Goal: Task Accomplishment & Management: Use online tool/utility

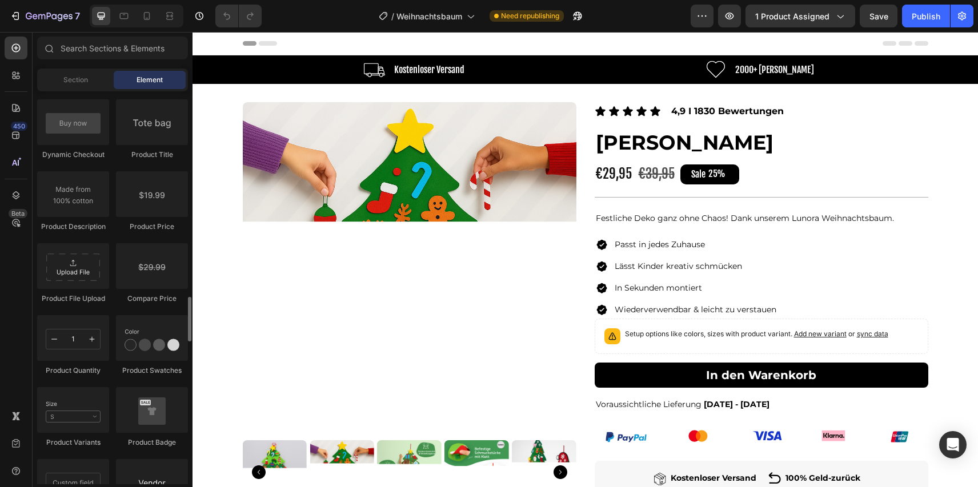
scroll to position [1836, 0]
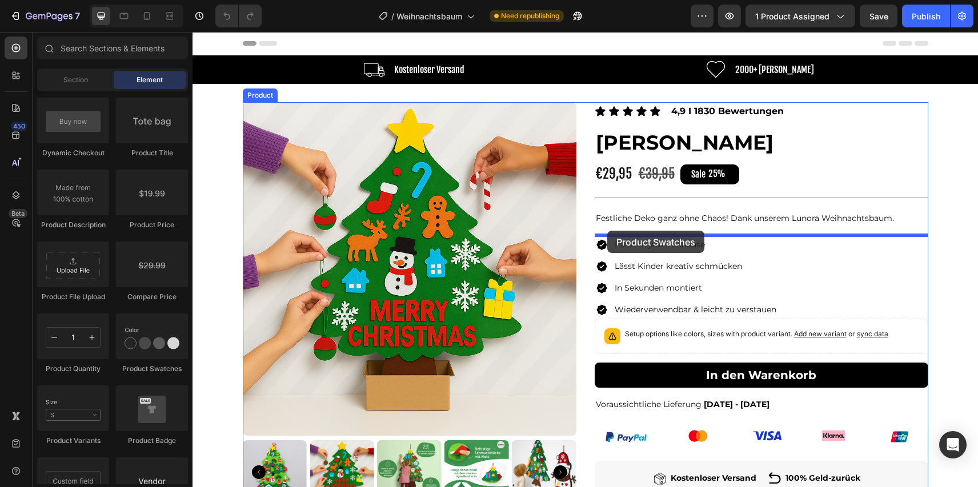
drag, startPoint x: 193, startPoint y: 355, endPoint x: 607, endPoint y: 231, distance: 432.4
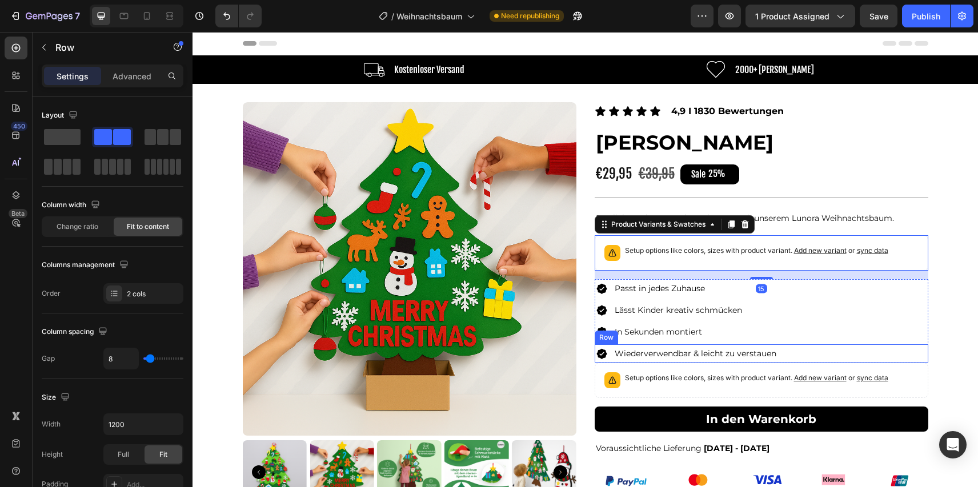
click at [809, 356] on div "Image Wiederverwendbar & leicht zu verstauen Text Block Row" at bounding box center [762, 353] width 334 height 19
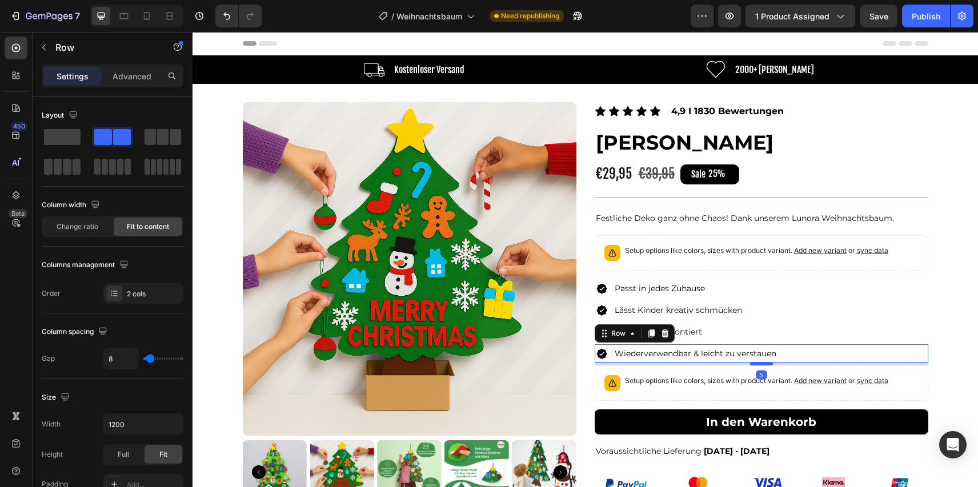
click at [759, 366] on div at bounding box center [761, 363] width 23 height 3
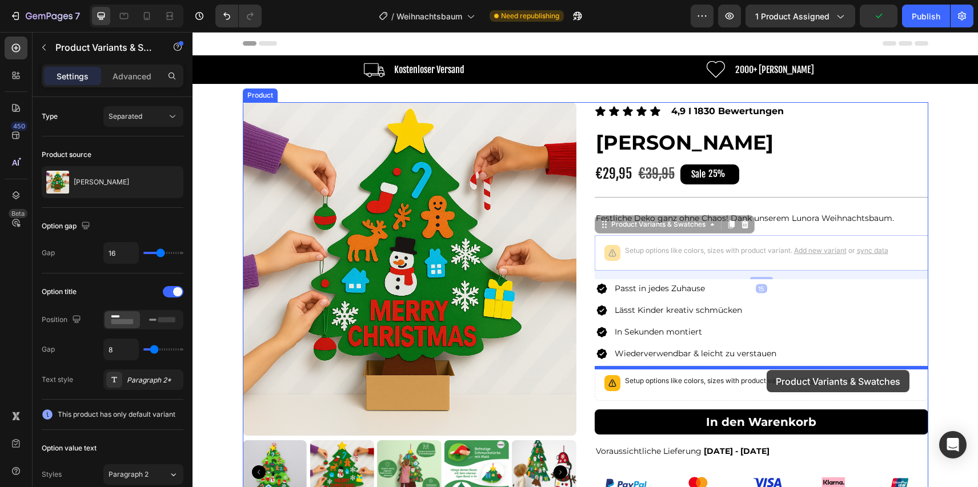
drag, startPoint x: 747, startPoint y: 239, endPoint x: 767, endPoint y: 370, distance: 132.9
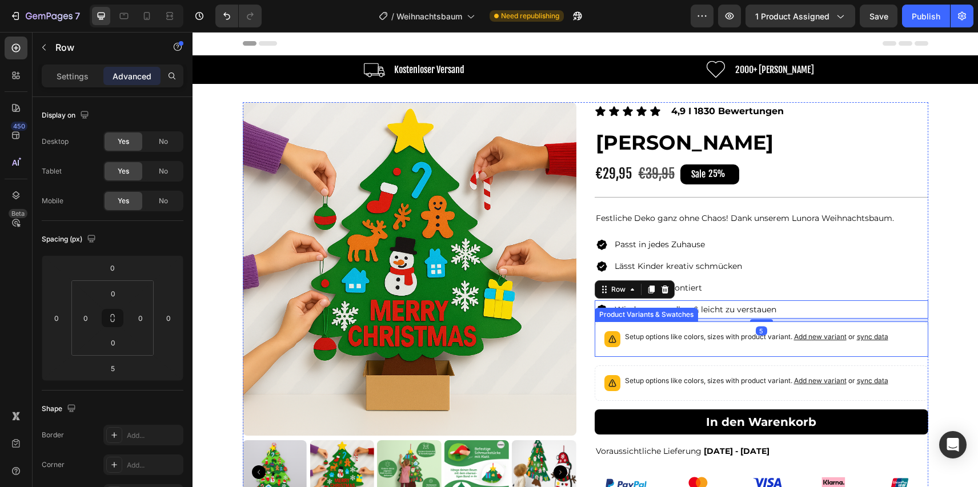
click at [799, 335] on span "Add new variant" at bounding box center [820, 336] width 53 height 9
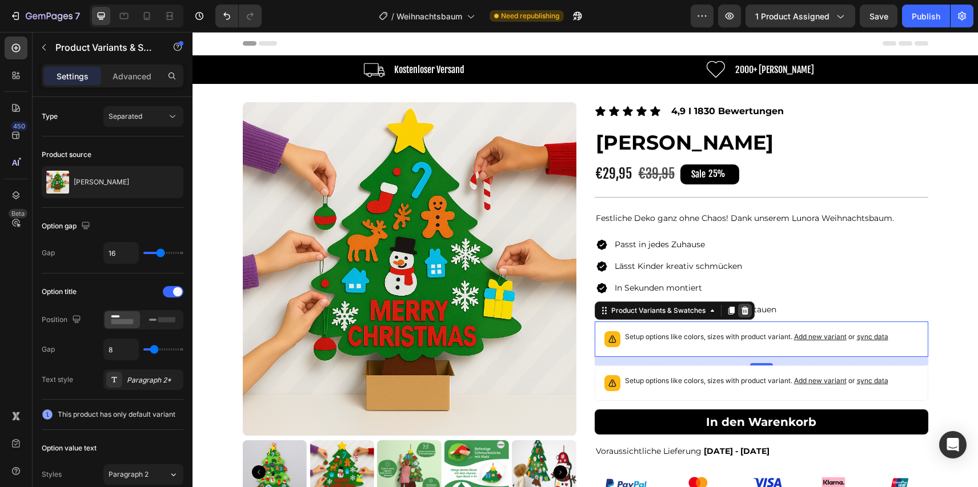
click at [747, 310] on icon at bounding box center [744, 311] width 7 height 8
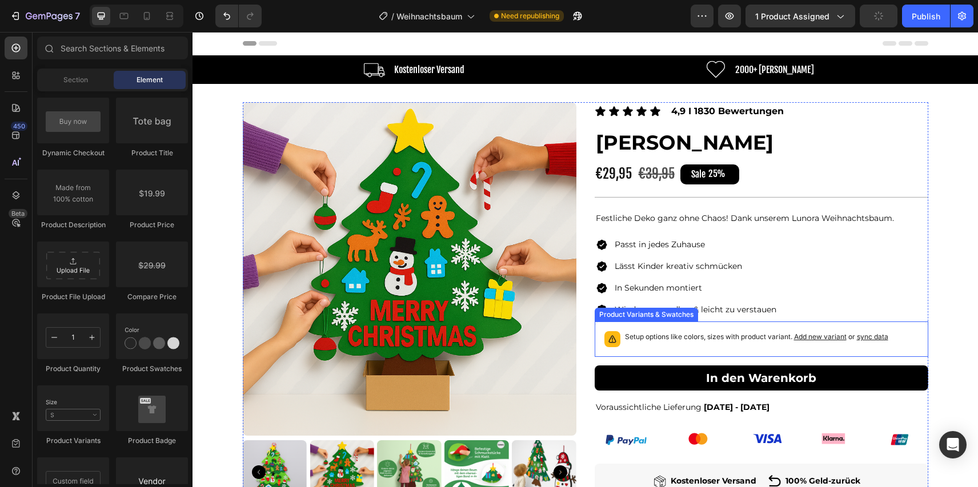
click at [755, 326] on div "Setup options like colors, sizes with product variant. Add new variant or sync …" at bounding box center [762, 339] width 334 height 35
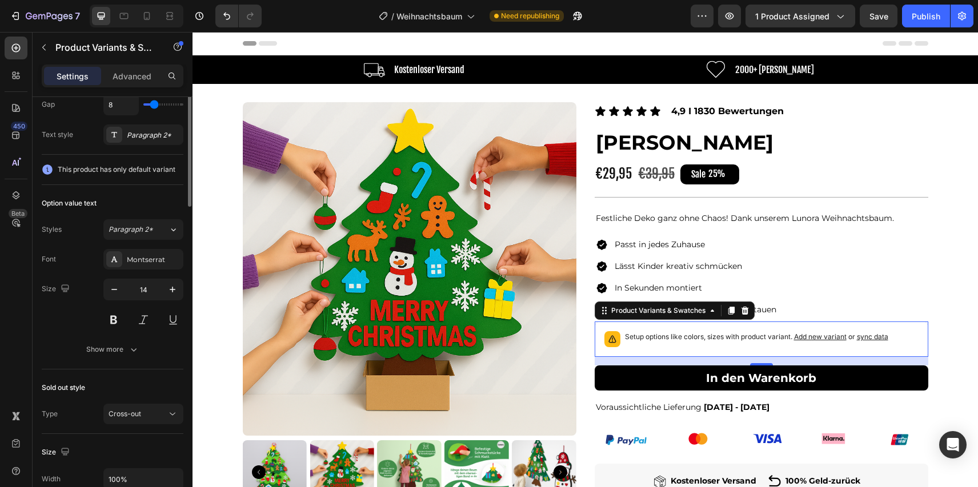
scroll to position [0, 0]
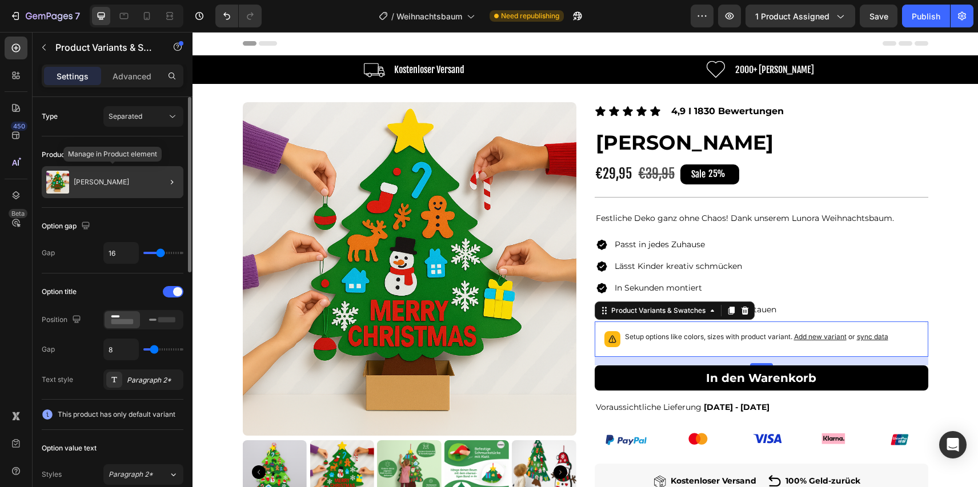
click at [147, 192] on div "[PERSON_NAME]" at bounding box center [113, 182] width 142 height 32
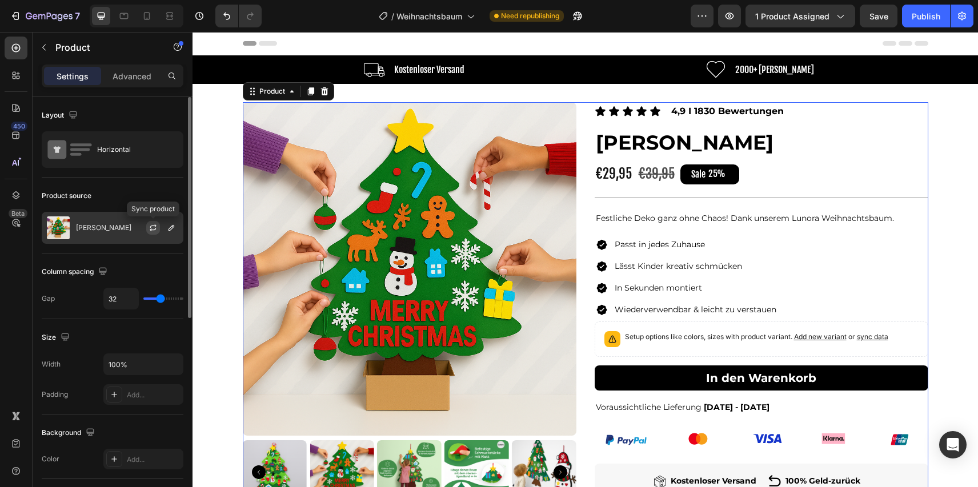
click at [150, 228] on icon "button" at bounding box center [153, 227] width 9 height 9
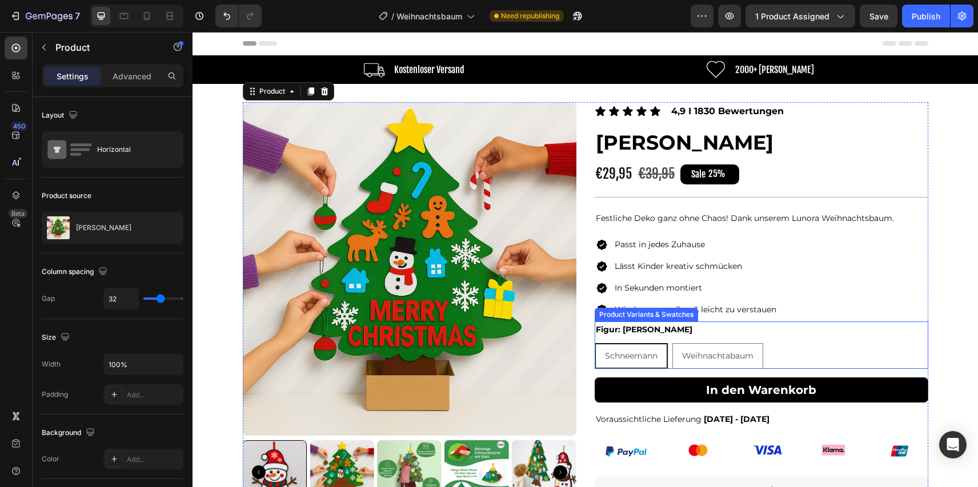
click at [808, 352] on div "[PERSON_NAME] Schneemann Weihnachtabaum Weihnachtabaum Weihnachtabaum" at bounding box center [762, 356] width 334 height 26
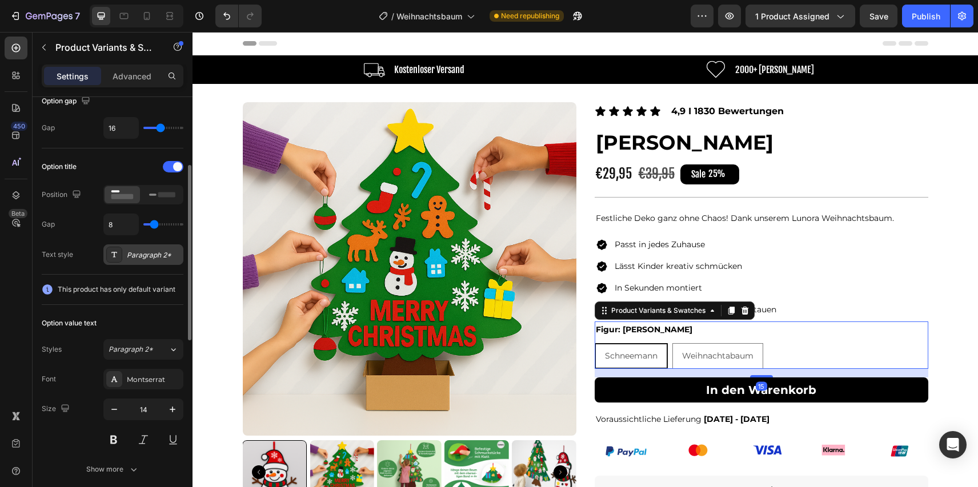
scroll to position [139, 0]
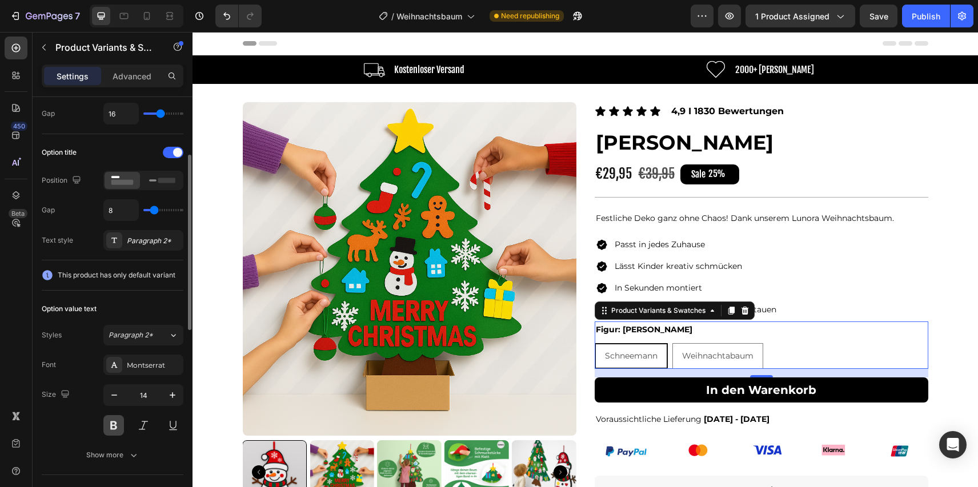
click at [114, 426] on button at bounding box center [113, 425] width 21 height 21
click at [129, 365] on div "Montserrat" at bounding box center [154, 365] width 54 height 10
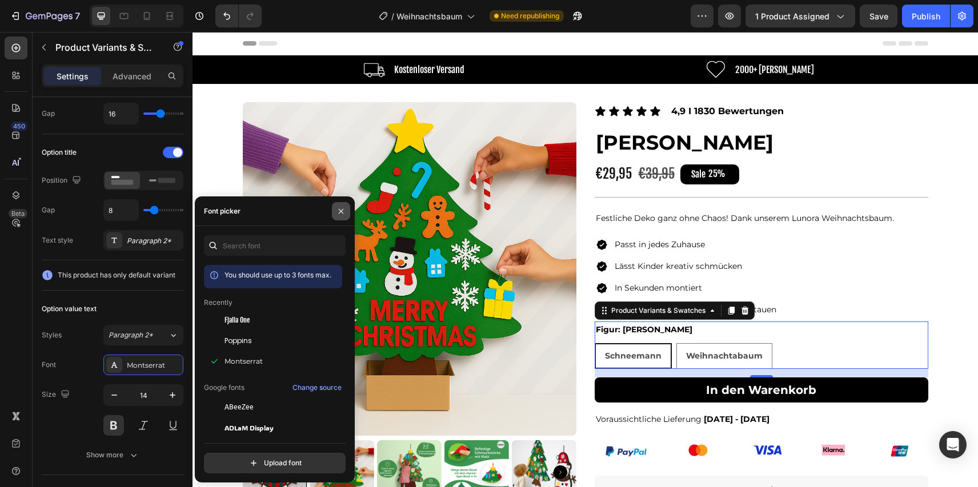
click at [337, 212] on icon "button" at bounding box center [340, 211] width 9 height 9
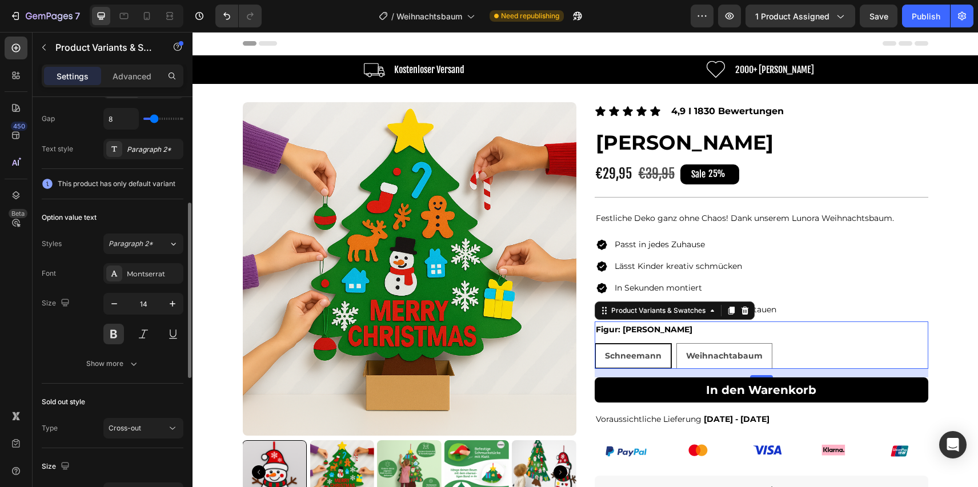
scroll to position [238, 0]
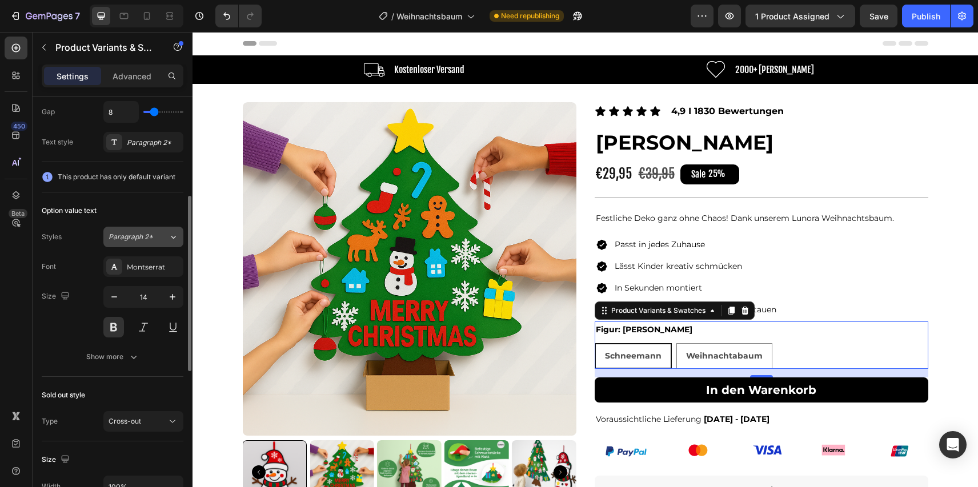
click at [169, 236] on icon at bounding box center [174, 236] width 10 height 11
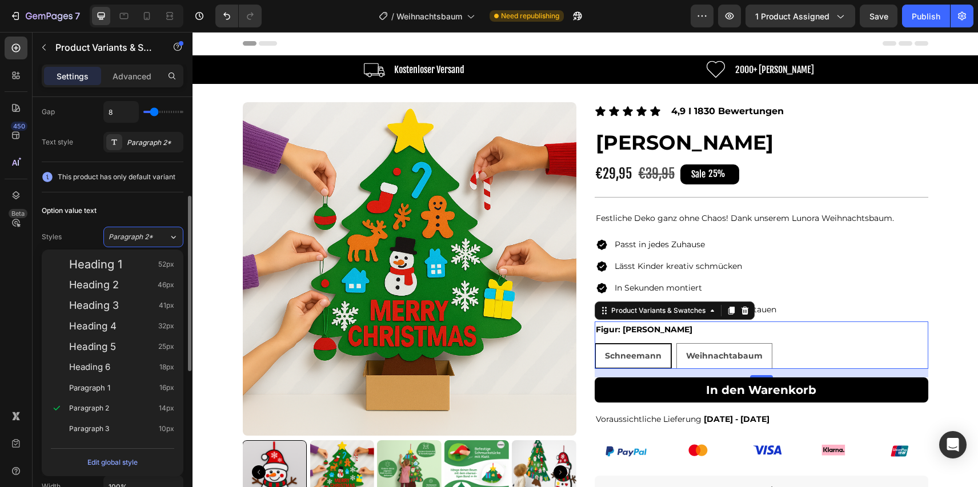
click at [120, 212] on div "Option value text" at bounding box center [113, 211] width 142 height 18
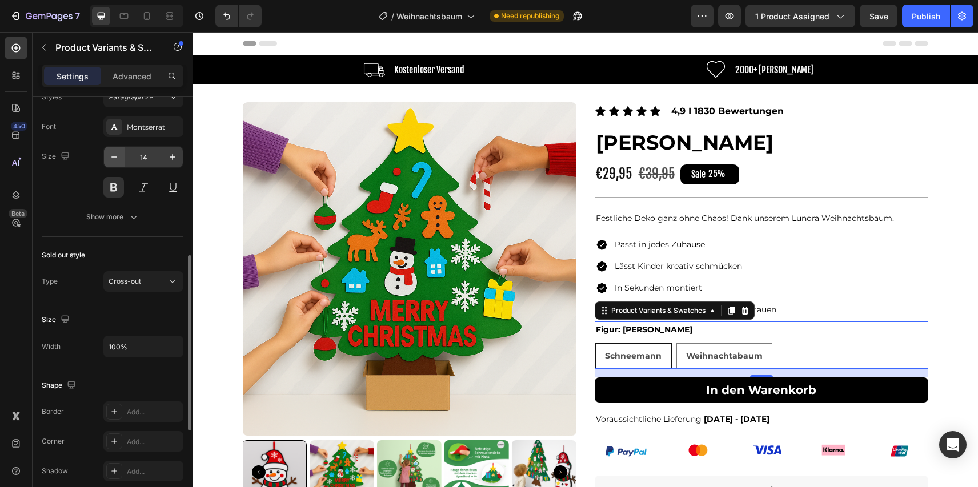
scroll to position [379, 0]
click at [134, 221] on button "Show more" at bounding box center [113, 215] width 142 height 21
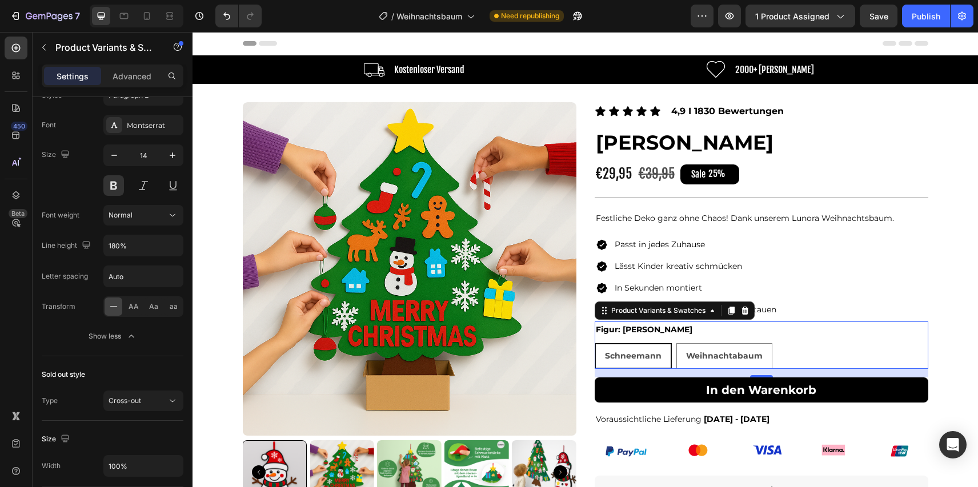
click at [673, 355] on div "[PERSON_NAME] Schneemann Weihnachtabaum Weihnachtabaum Weihnachtabaum" at bounding box center [762, 356] width 334 height 26
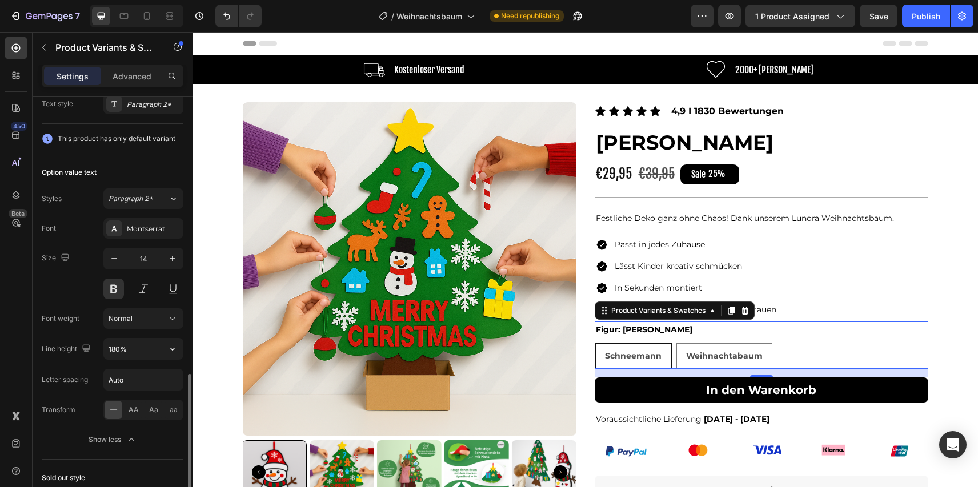
scroll to position [169, 0]
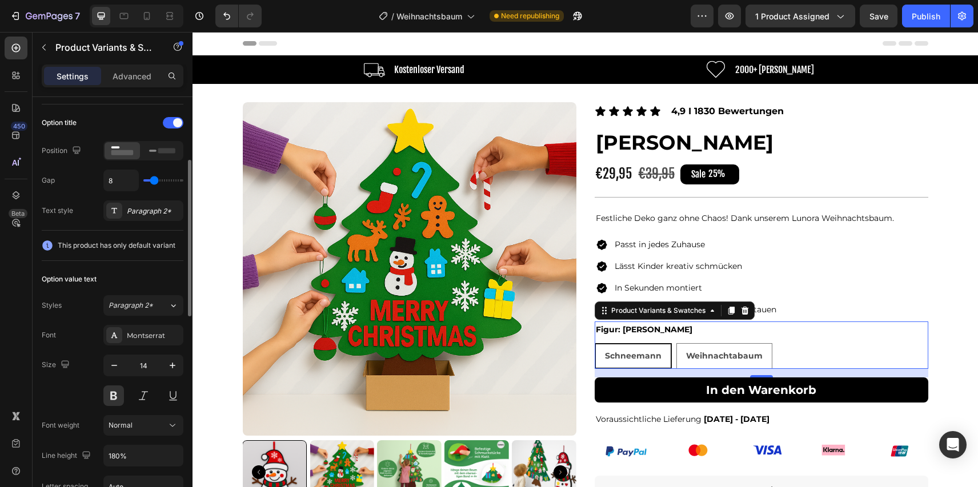
click at [139, 242] on span "This product has only default variant" at bounding box center [117, 245] width 118 height 11
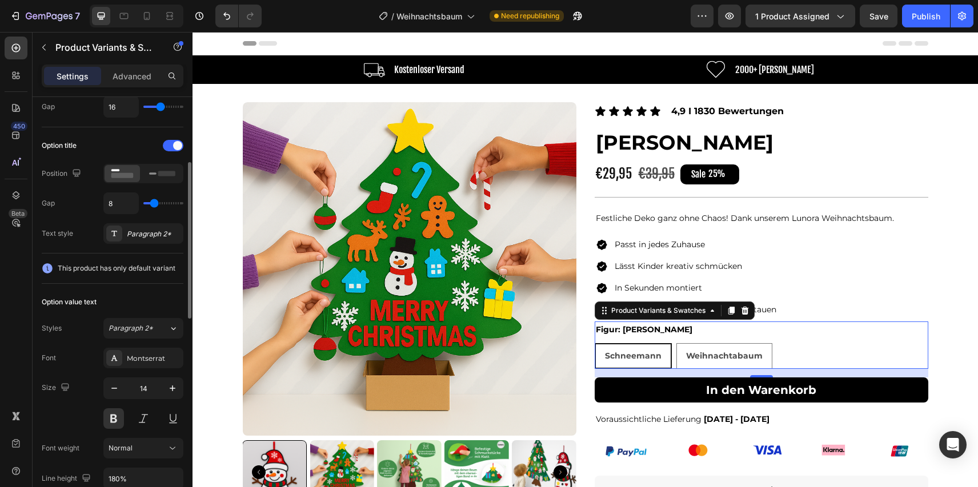
scroll to position [139, 0]
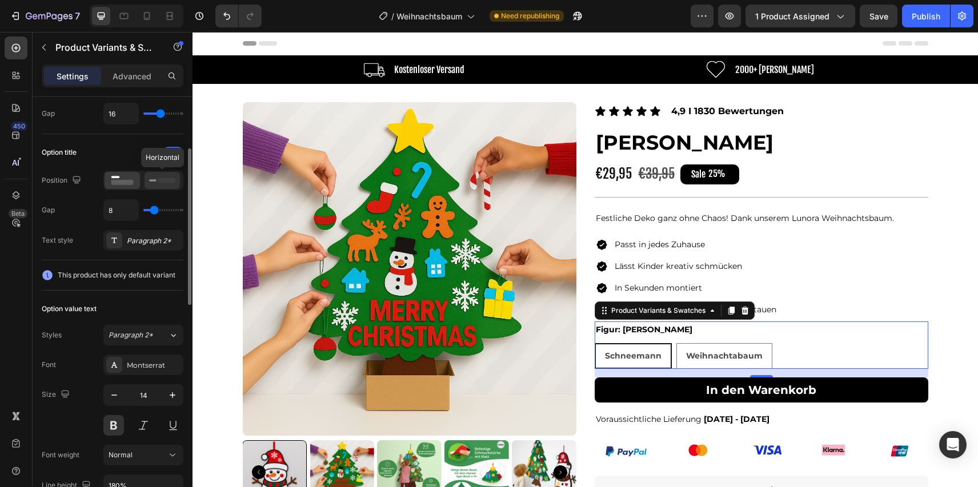
click at [161, 178] on rect at bounding box center [166, 180] width 17 height 5
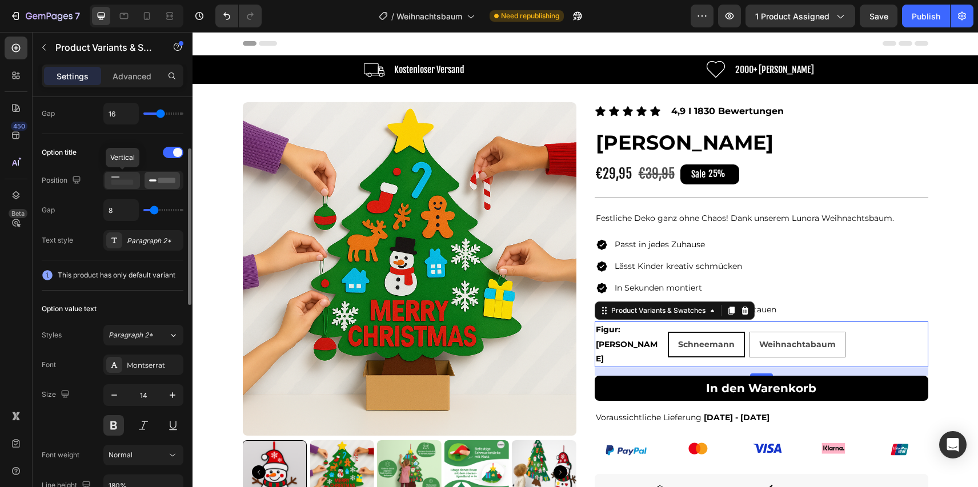
click at [131, 182] on rect at bounding box center [122, 182] width 22 height 5
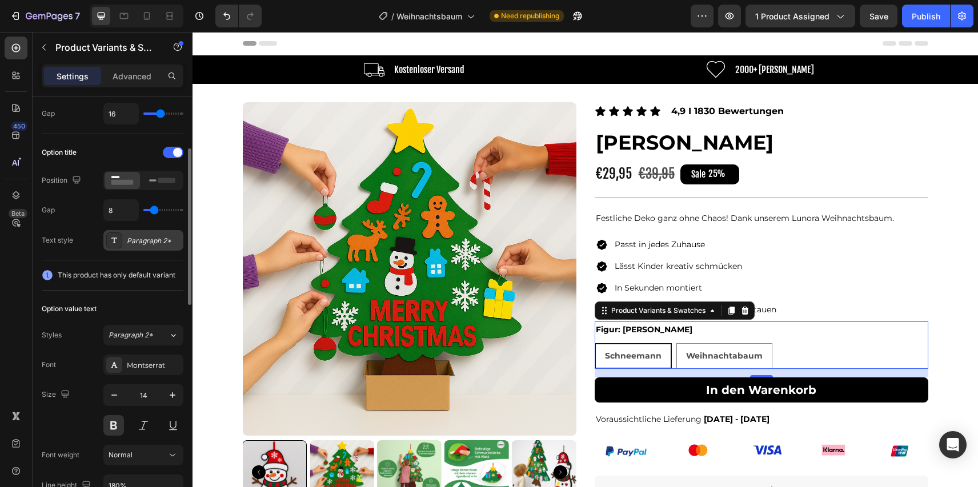
click at [146, 239] on div "Paragraph 2*" at bounding box center [154, 241] width 54 height 10
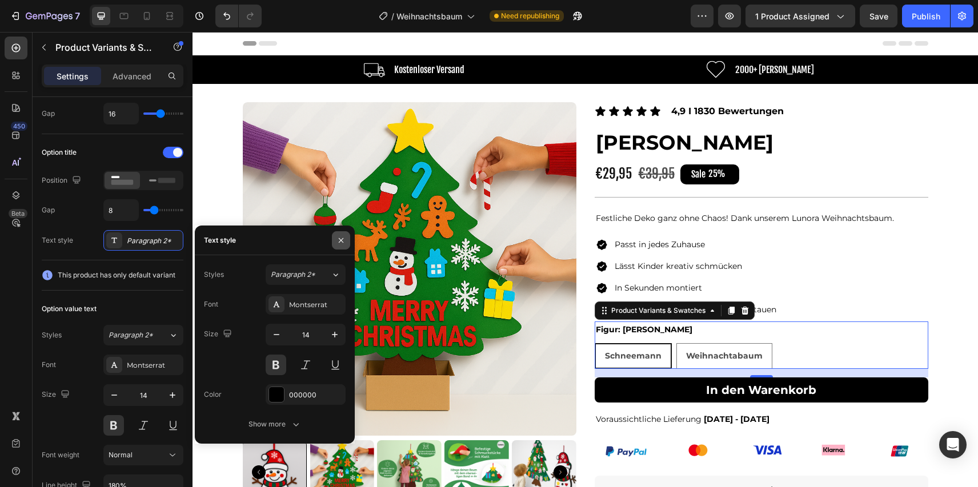
drag, startPoint x: 333, startPoint y: 238, endPoint x: 139, endPoint y: 206, distance: 196.8
click at [333, 238] on button "button" at bounding box center [341, 240] width 18 height 18
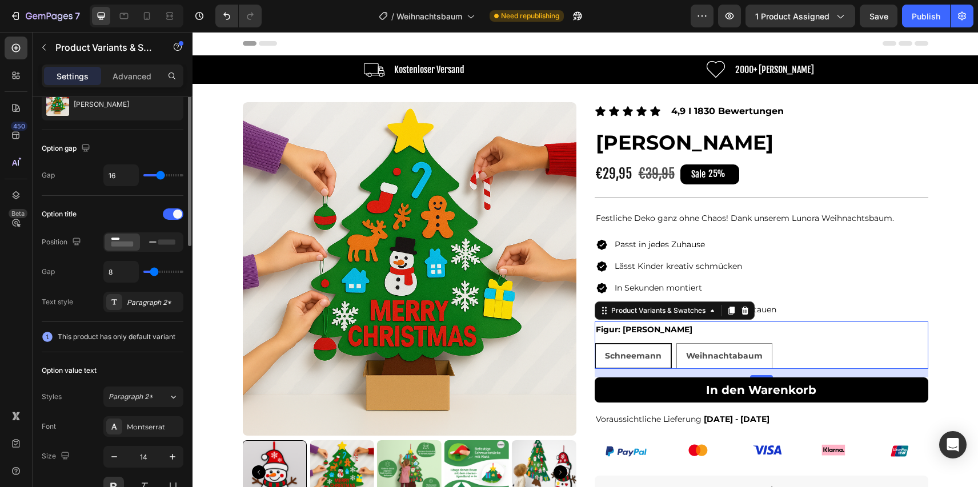
scroll to position [0, 0]
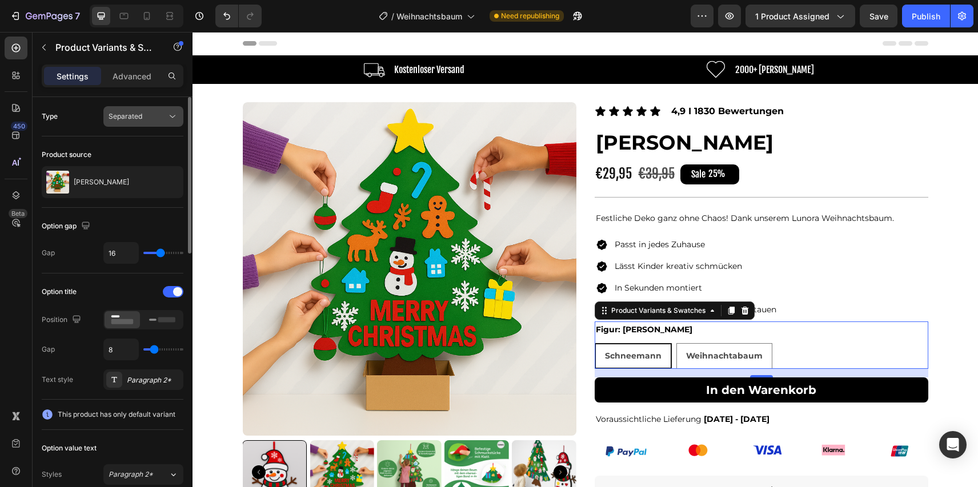
click at [143, 113] on div "Separated" at bounding box center [138, 116] width 58 height 10
click at [135, 119] on span "Separated" at bounding box center [126, 116] width 34 height 9
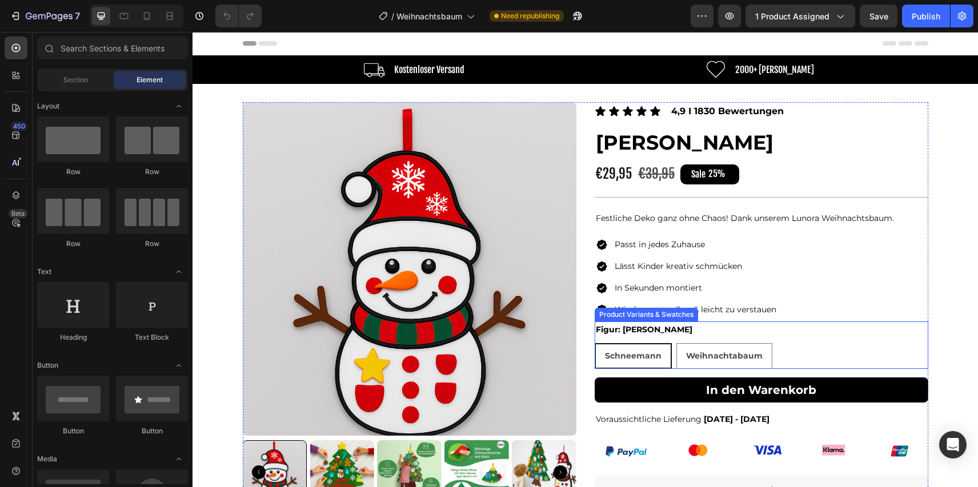
click at [669, 345] on div "Schneemann" at bounding box center [633, 356] width 77 height 26
click at [595, 343] on input "Schneemann Schneemann [PERSON_NAME]" at bounding box center [594, 343] width 1 height 1
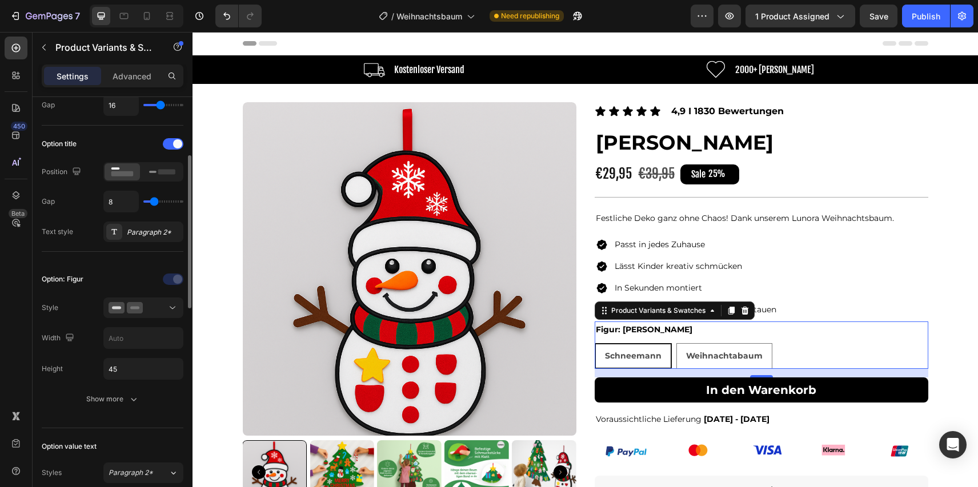
scroll to position [163, 0]
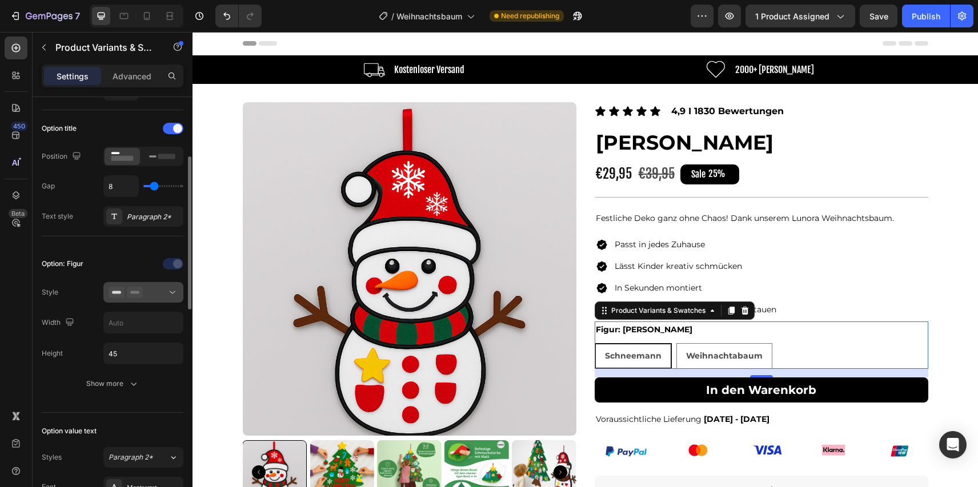
click at [128, 293] on icon at bounding box center [135, 292] width 16 height 11
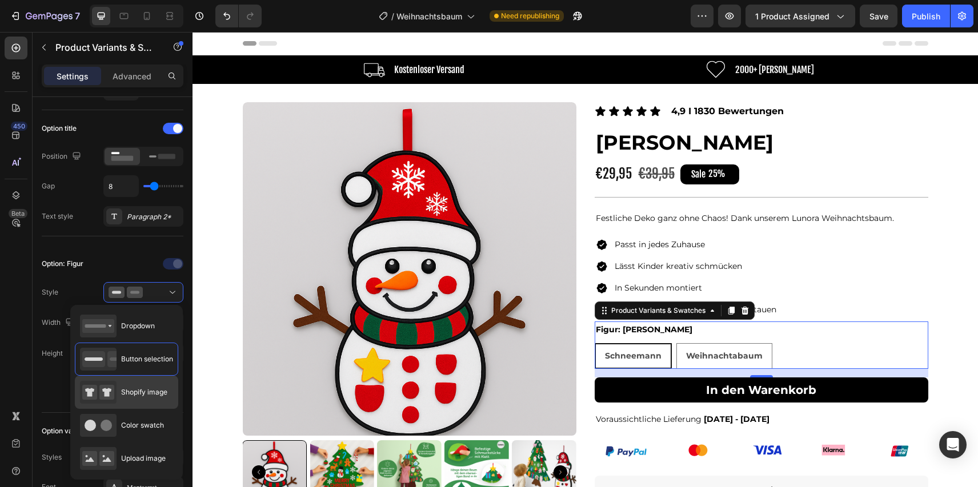
click at [139, 402] on div "Shopify image" at bounding box center [123, 392] width 87 height 23
type input "64"
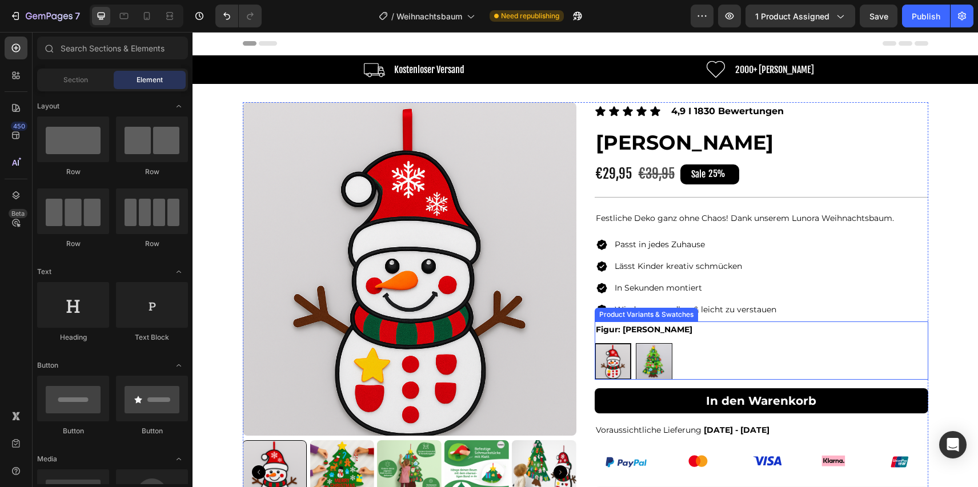
click at [650, 356] on img at bounding box center [653, 361] width 35 height 35
click at [636, 343] on input "Weihnachtabaum Weihnachtabaum" at bounding box center [635, 343] width 1 height 1
radio input "true"
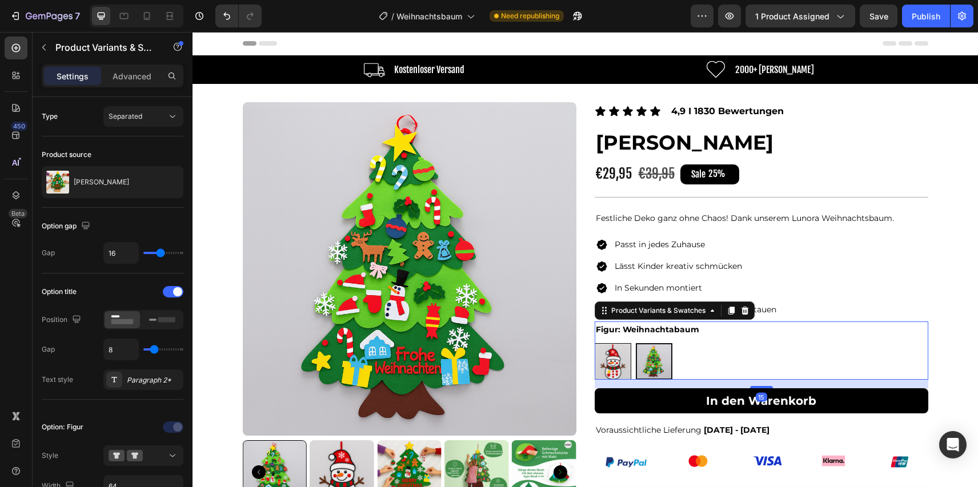
click at [618, 362] on img at bounding box center [612, 361] width 35 height 35
click at [595, 343] on input "Schneemann Schneemann" at bounding box center [594, 343] width 1 height 1
radio input "true"
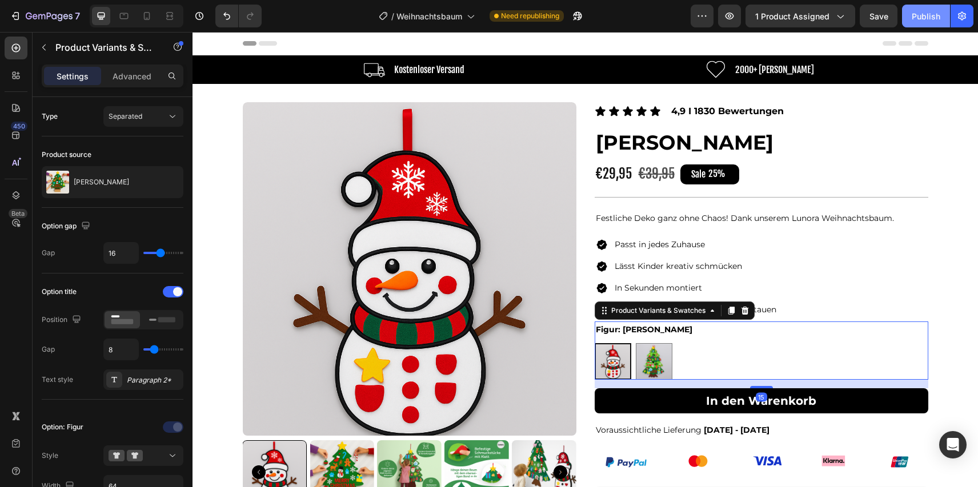
click at [911, 18] on button "Publish" at bounding box center [926, 16] width 48 height 23
click at [149, 25] on div at bounding box center [147, 16] width 18 height 18
type input "12"
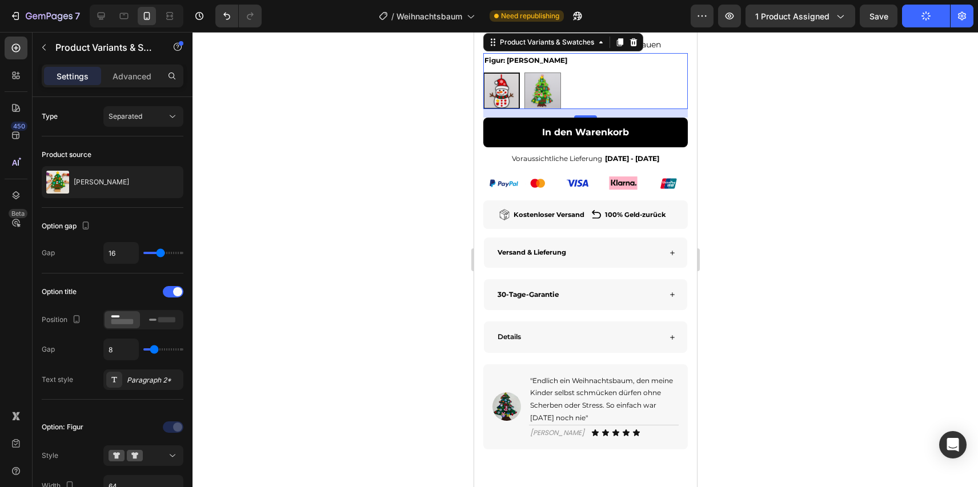
scroll to position [519, 0]
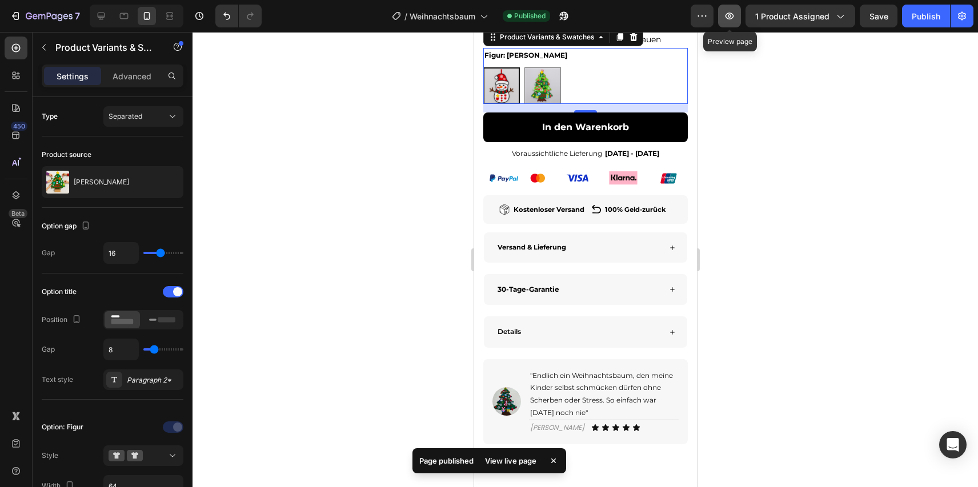
click at [735, 19] on icon "button" at bounding box center [729, 15] width 11 height 11
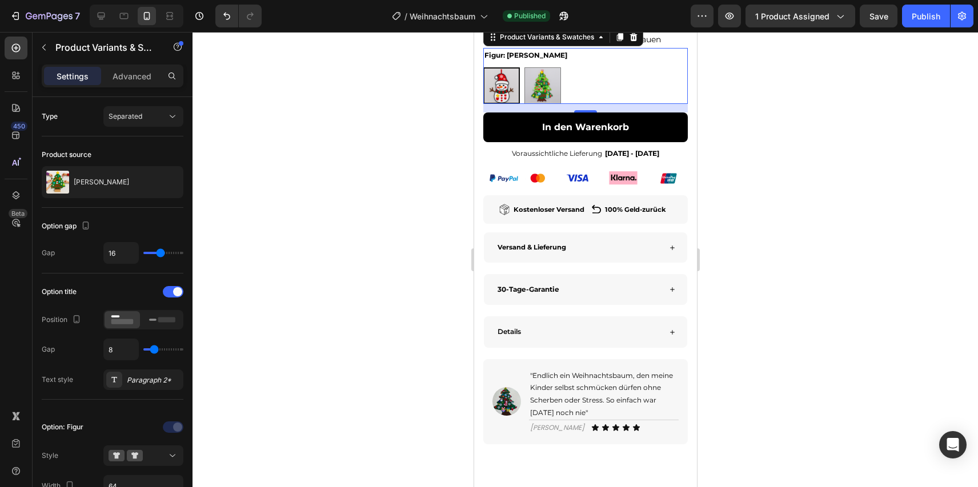
click at [923, 28] on div "7 Version history / Weihnachtsbaum Published Preview 1 product assigned Save Pu…" at bounding box center [489, 16] width 978 height 33
click at [921, 28] on div "7 Version history / Weihnachtsbaum Published Preview 1 product assigned Save Pu…" at bounding box center [489, 16] width 978 height 33
click at [921, 24] on button "Publish" at bounding box center [926, 16] width 48 height 23
click at [583, 339] on div "Details" at bounding box center [577, 332] width 165 height 14
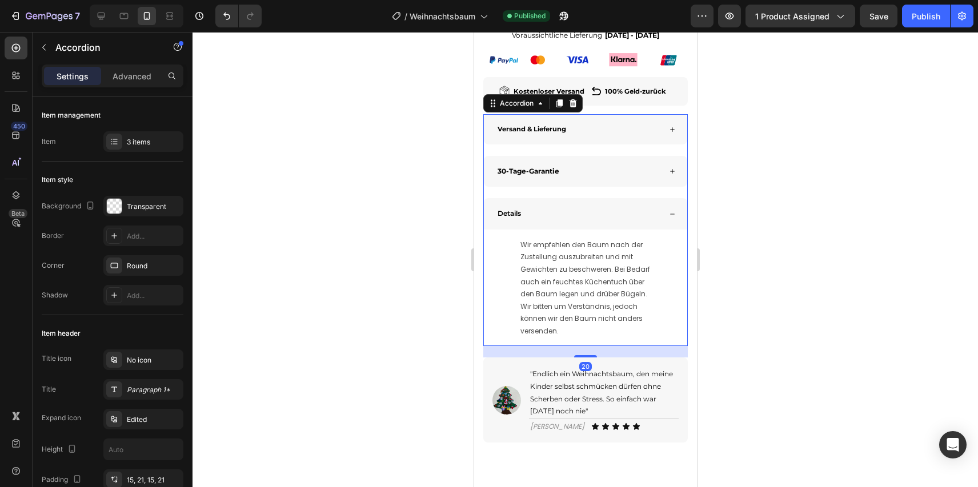
scroll to position [649, 0]
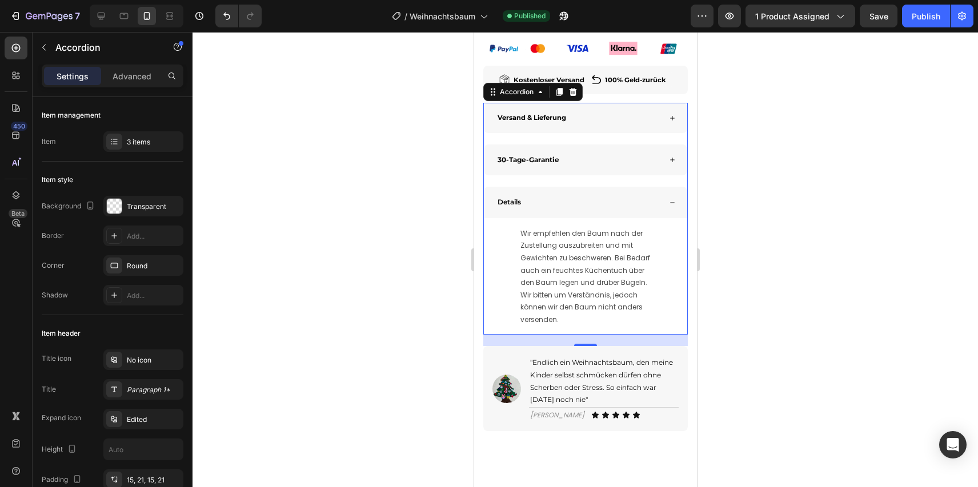
click at [625, 218] on div "Details" at bounding box center [584, 202] width 203 height 31
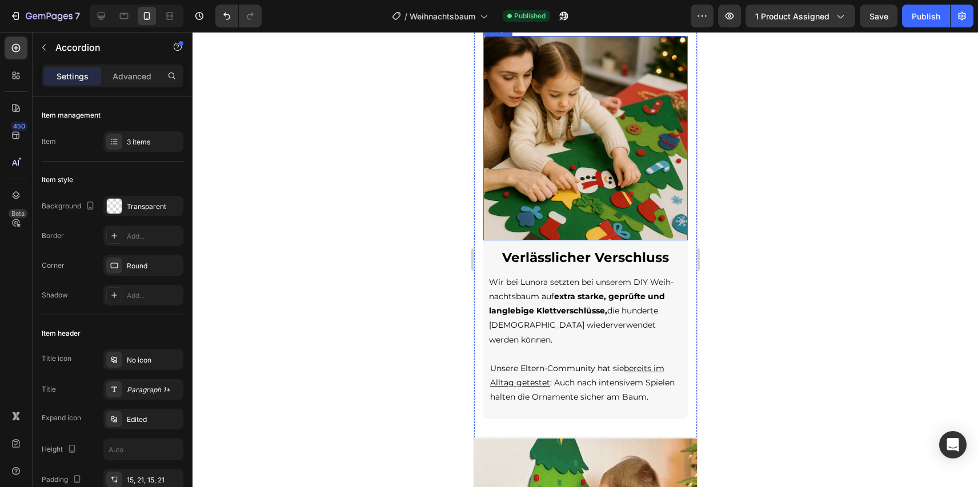
scroll to position [2719, 0]
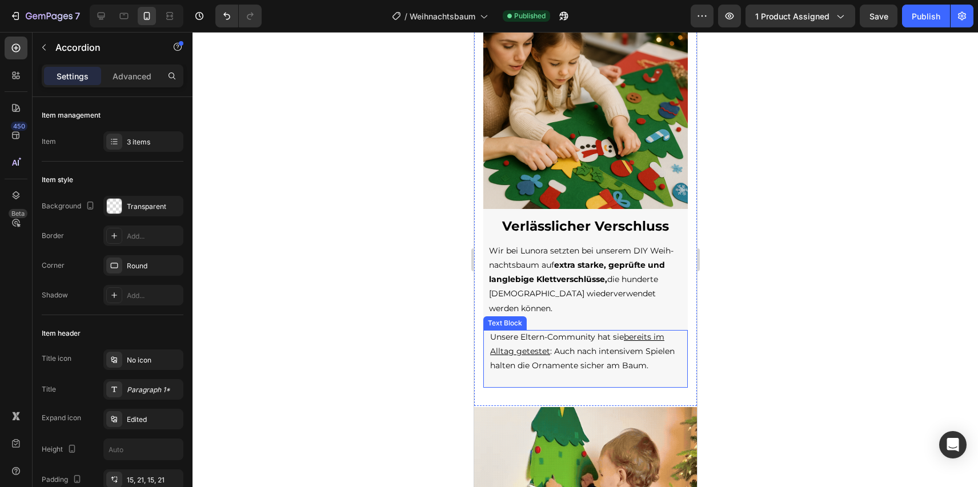
click at [656, 374] on p at bounding box center [584, 381] width 188 height 14
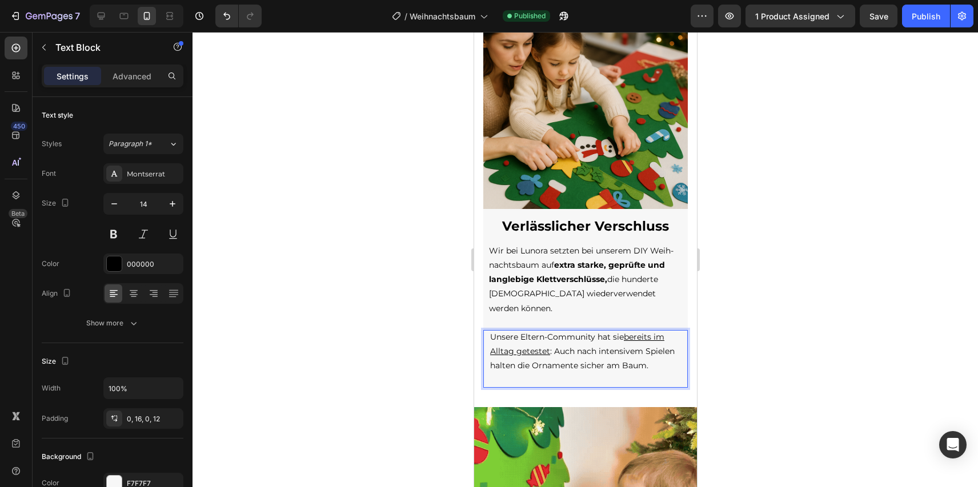
click at [656, 357] on p "Unsere Eltern-Community hat sie bereits im Alltag getestet : Auch nach intensiv…" at bounding box center [584, 351] width 188 height 43
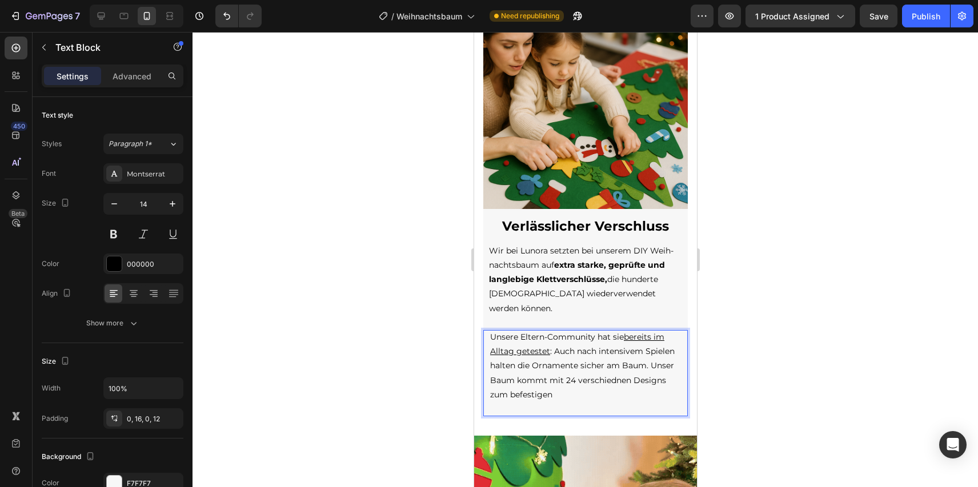
click at [566, 366] on p "Unsere Eltern-Community hat sie bereits im Alltag getestet : Auch nach intensiv…" at bounding box center [584, 366] width 188 height 72
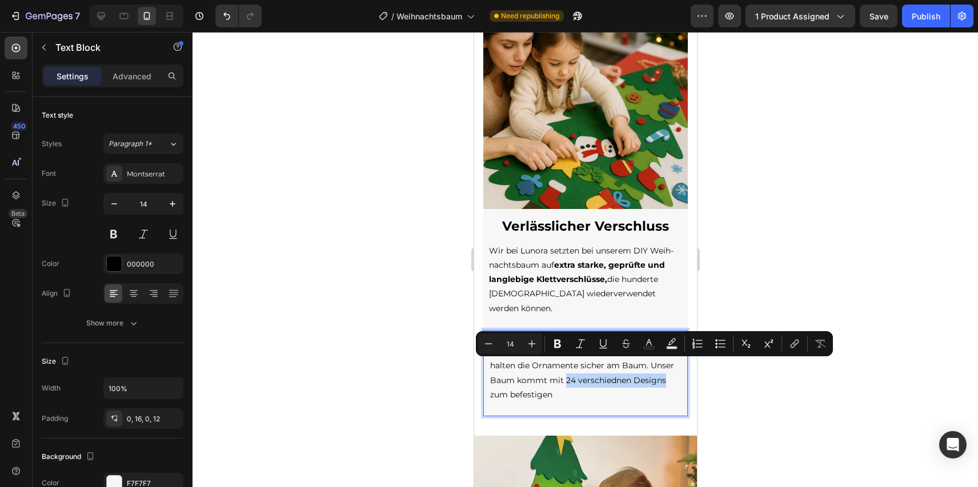
drag, startPoint x: 564, startPoint y: 366, endPoint x: 663, endPoint y: 371, distance: 98.4
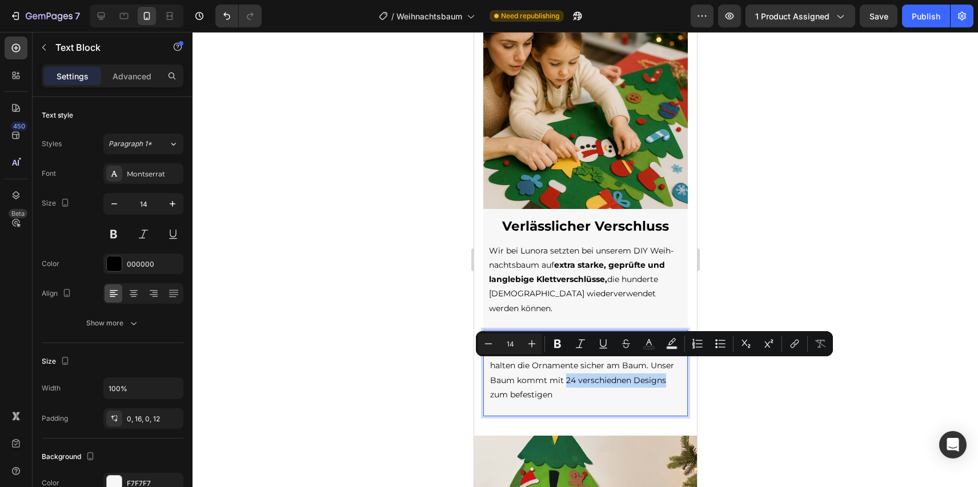
click at [663, 371] on p "Unsere Eltern-Community hat sie bereits im Alltag getestet : Auch nach intensiv…" at bounding box center [584, 366] width 188 height 72
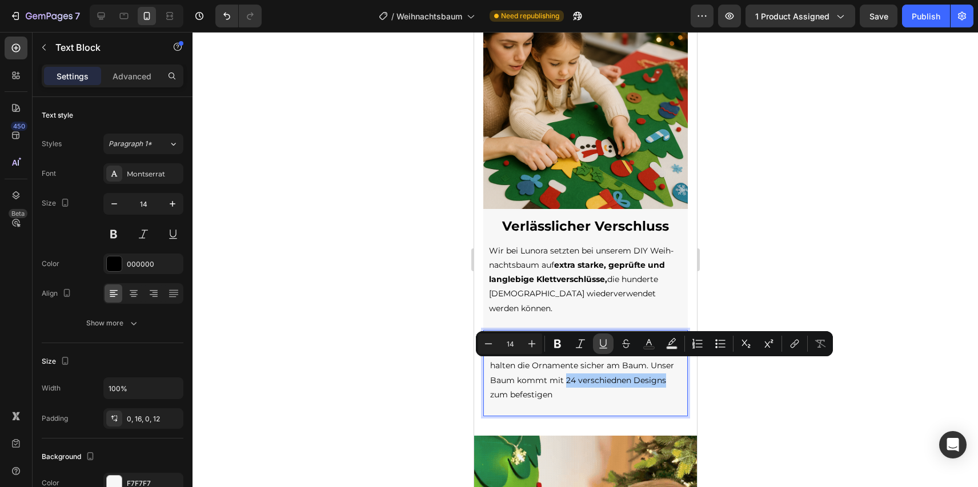
click at [607, 346] on icon "Editor contextual toolbar" at bounding box center [602, 343] width 11 height 11
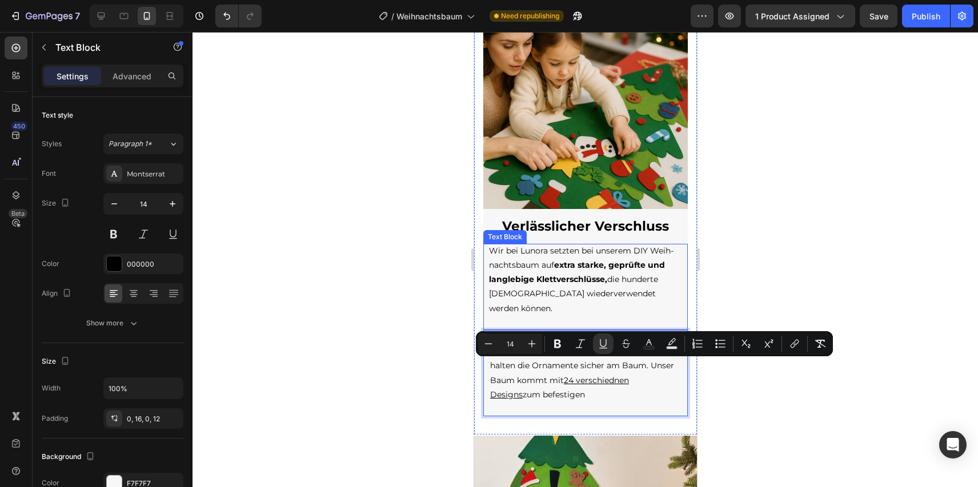
click at [752, 237] on div at bounding box center [584, 259] width 785 height 455
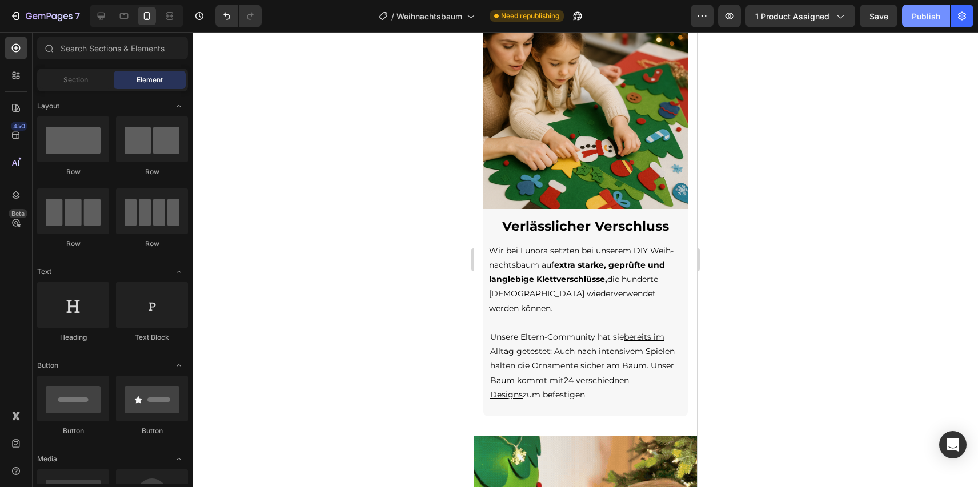
click at [923, 15] on div "Publish" at bounding box center [926, 16] width 29 height 12
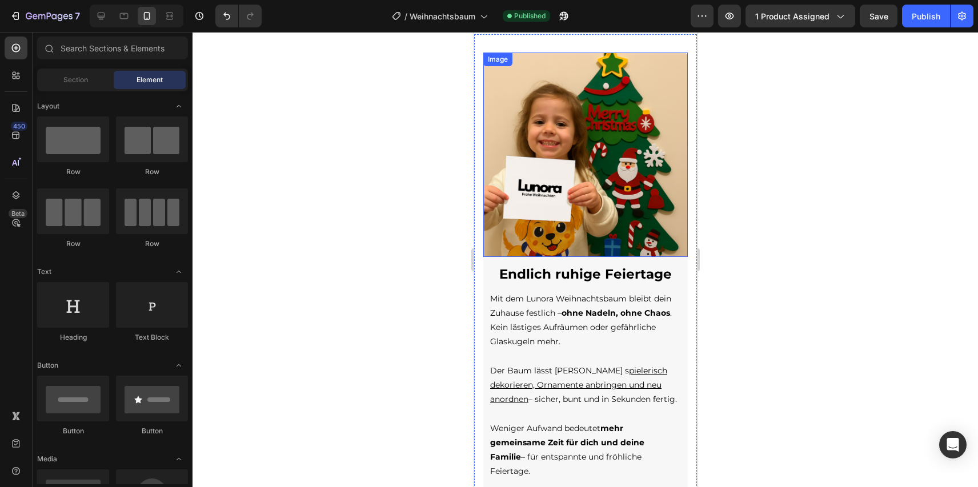
scroll to position [1388, 0]
